Goal: Transaction & Acquisition: Purchase product/service

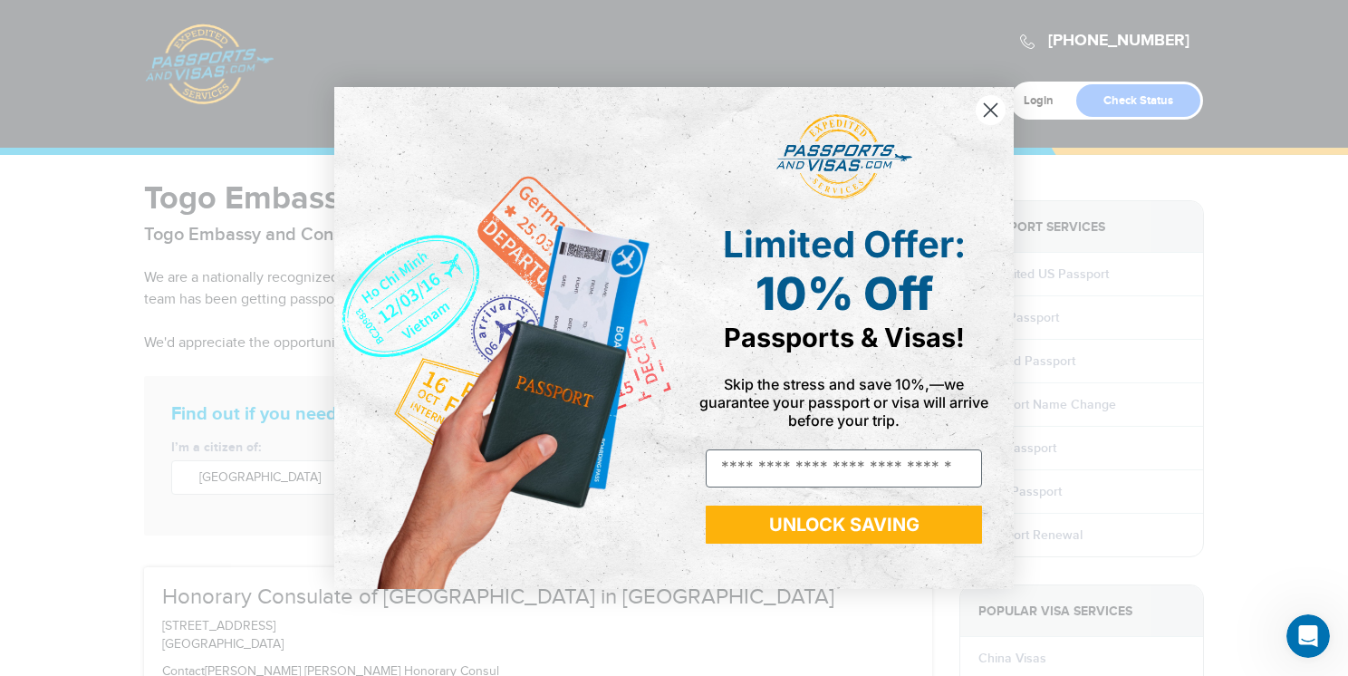
click at [990, 103] on circle "Close dialog" at bounding box center [991, 110] width 30 height 30
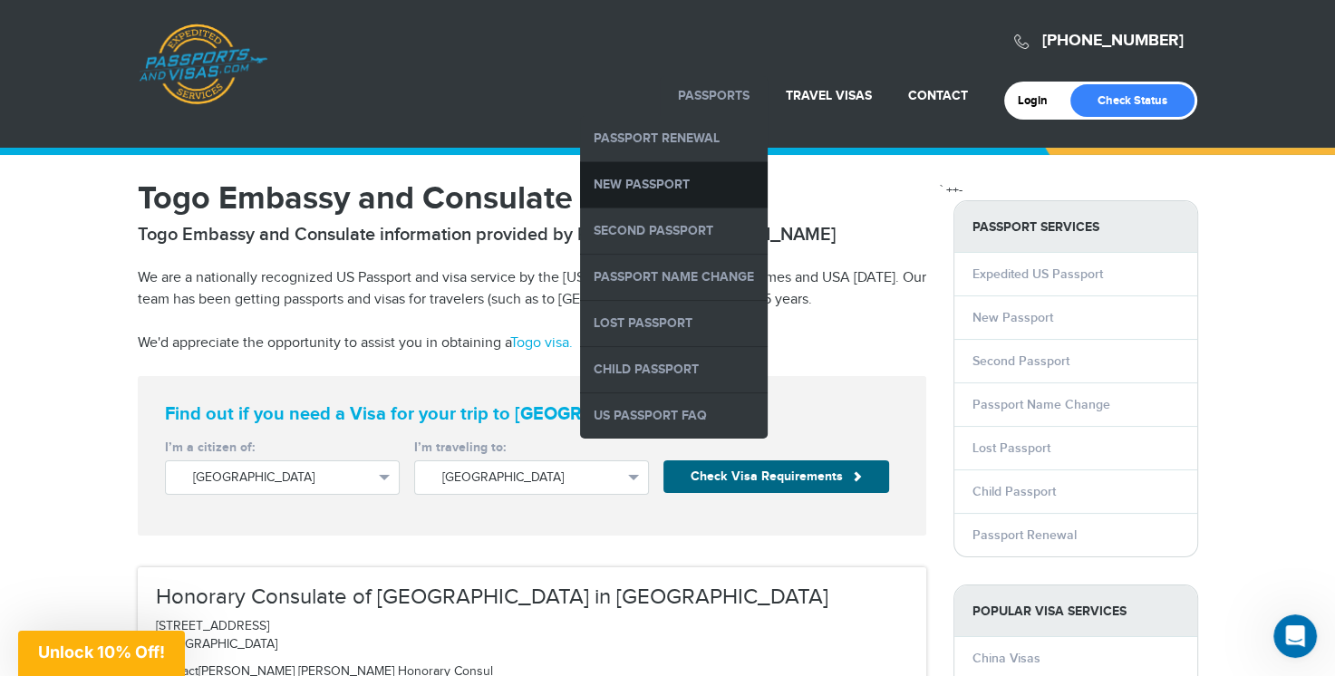
click at [696, 180] on link "New Passport" at bounding box center [674, 184] width 188 height 45
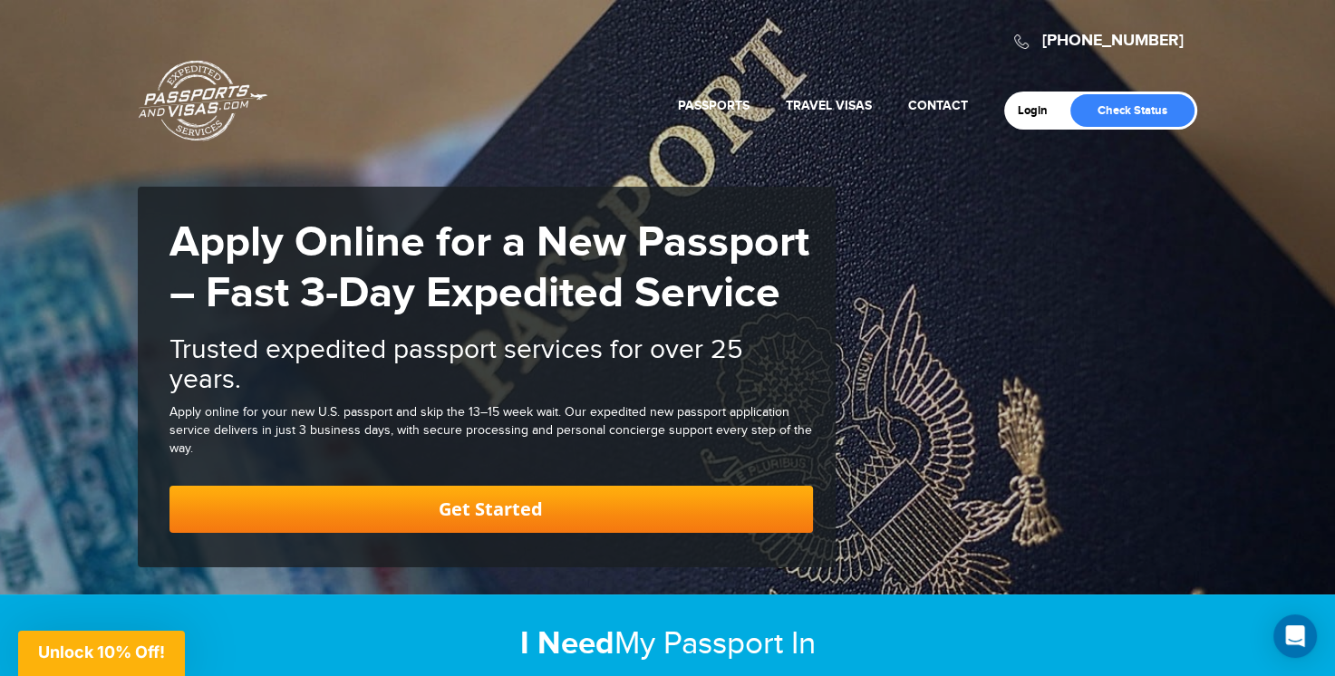
click at [522, 507] on link "Get Started" at bounding box center [490, 509] width 643 height 47
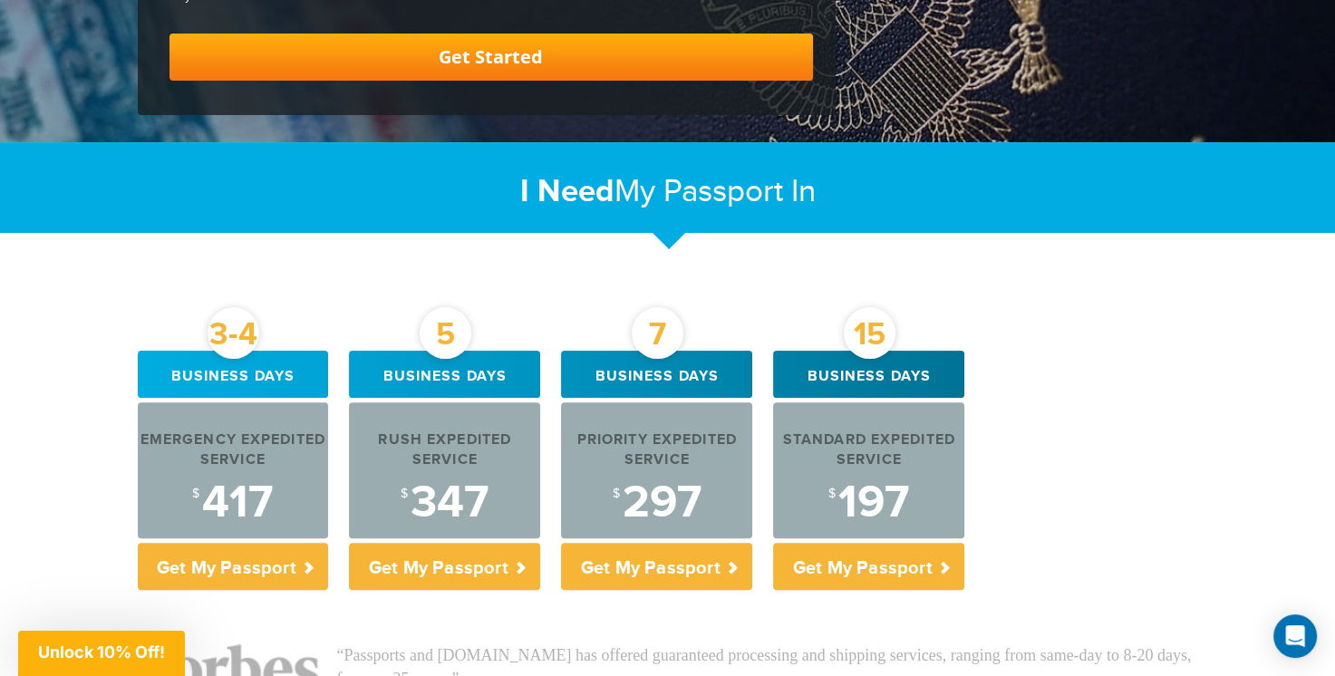
scroll to position [458, 0]
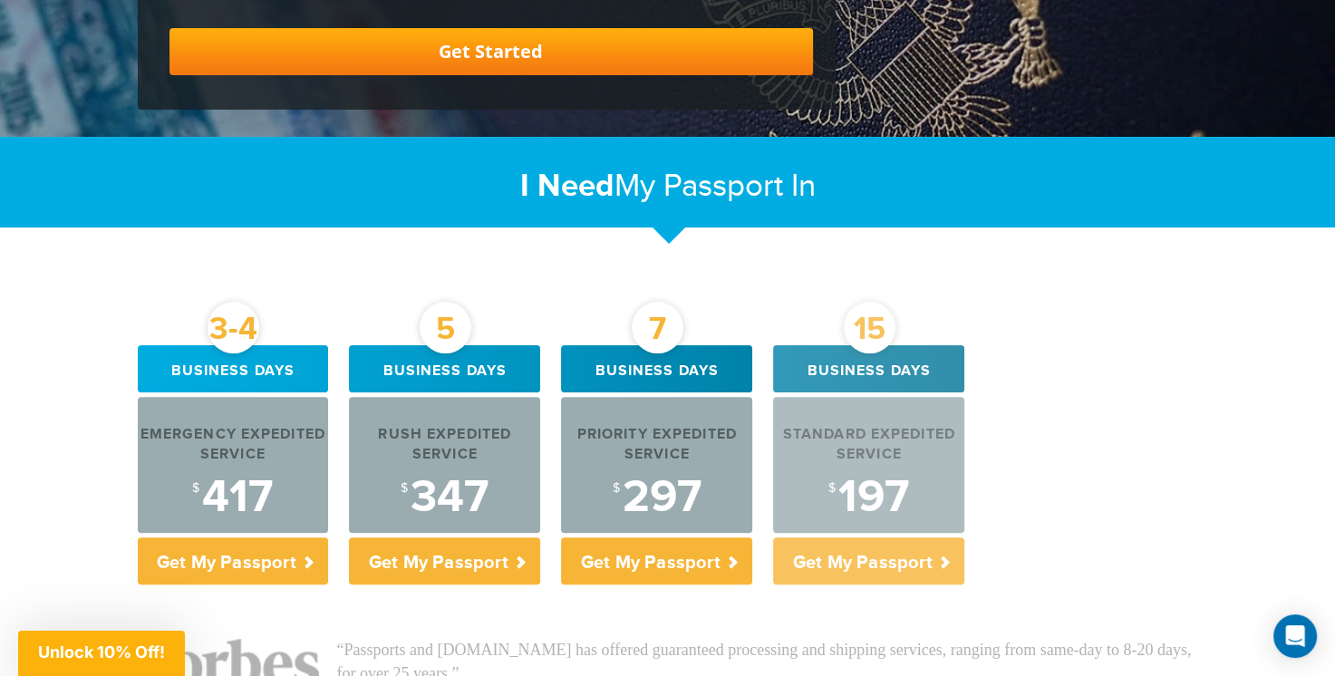
click at [901, 553] on p "Get My Passport" at bounding box center [868, 560] width 191 height 47
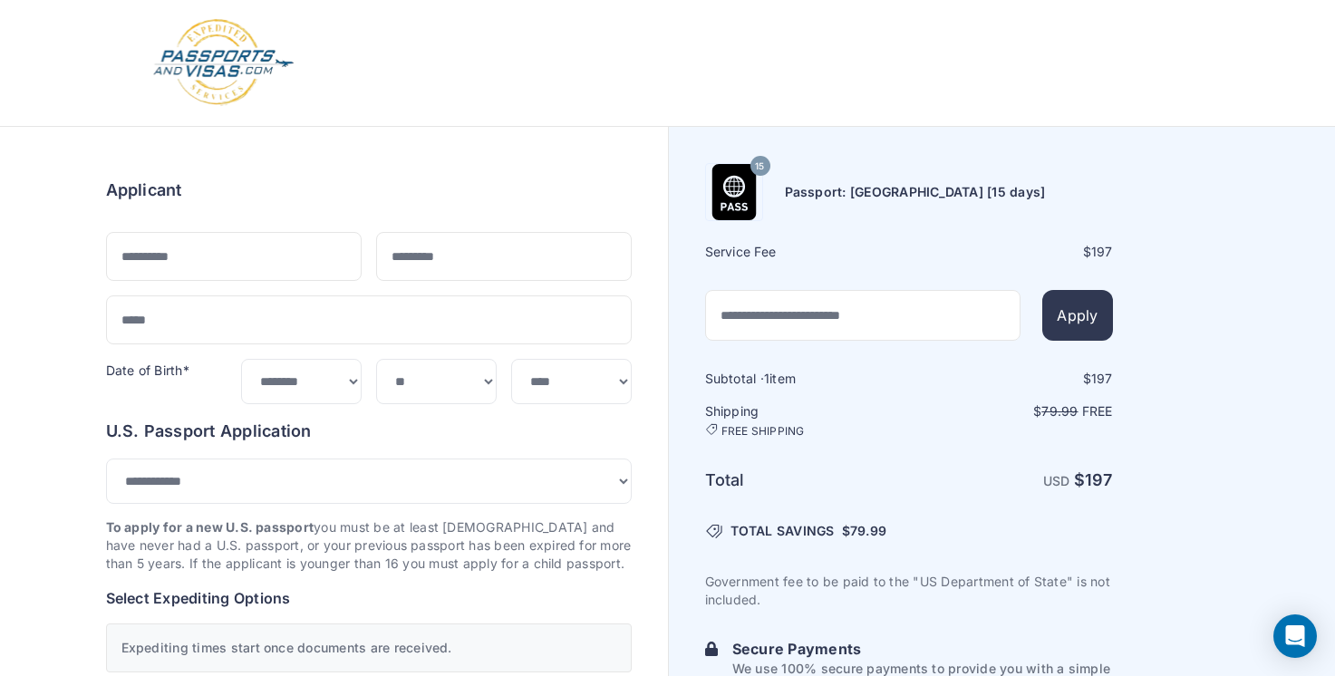
select select "***"
